Goal: Use online tool/utility: Utilize a website feature to perform a specific function

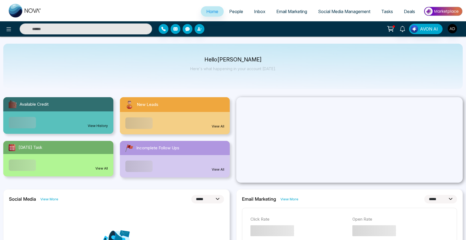
select select "*"
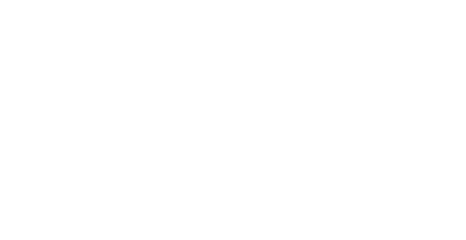
select select "*"
